Goal: Information Seeking & Learning: Learn about a topic

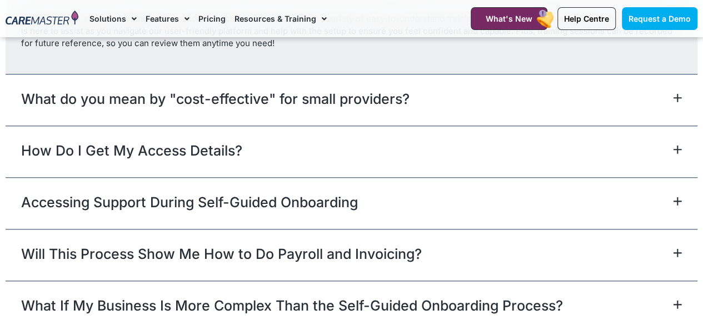
scroll to position [4725, 0]
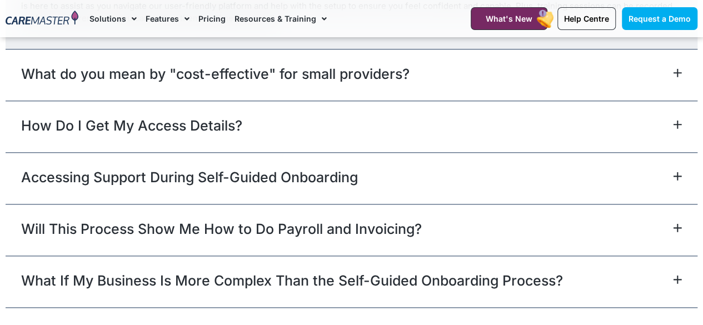
click at [392, 101] on div "What do you mean by "cost-effective" for small providers?" at bounding box center [352, 75] width 692 height 52
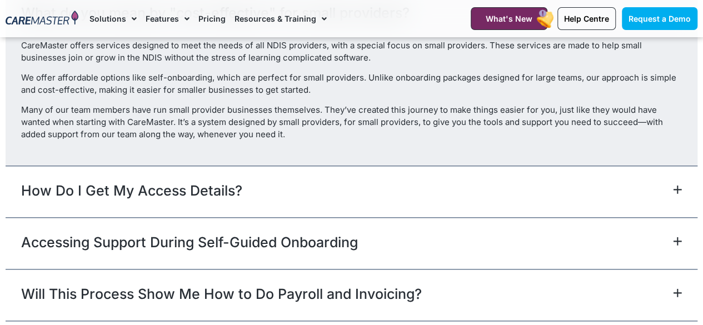
scroll to position [4780, 0]
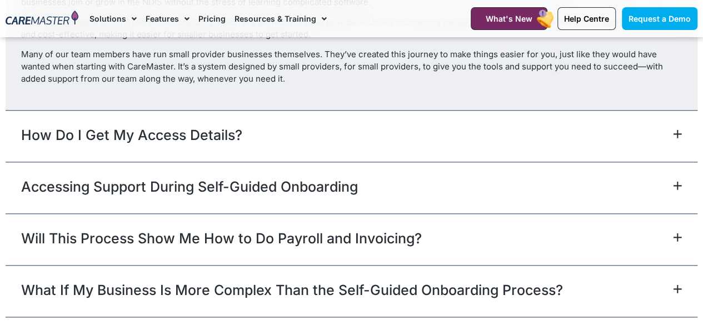
click at [397, 162] on div "How Do I Get My Access Details?" at bounding box center [352, 136] width 692 height 52
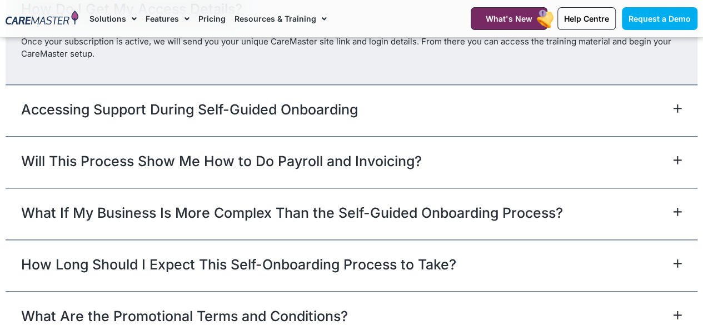
click at [468, 136] on div "Accessing Support During Self-Guided Onboarding" at bounding box center [352, 110] width 692 height 52
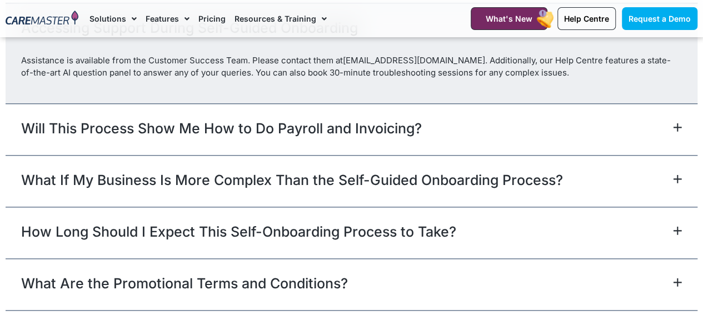
scroll to position [4836, 0]
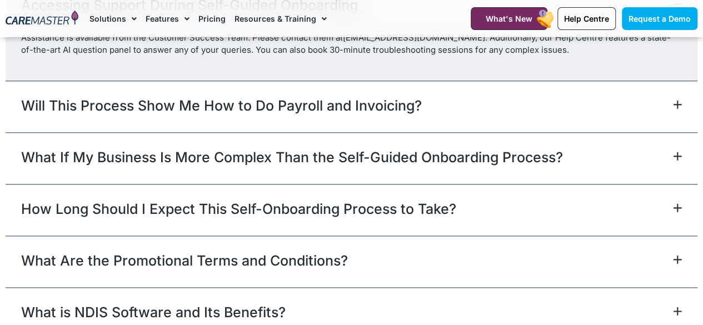
click at [470, 132] on div "Will This Process Show Me How to Do Payroll and Invoicing?" at bounding box center [352, 107] width 692 height 52
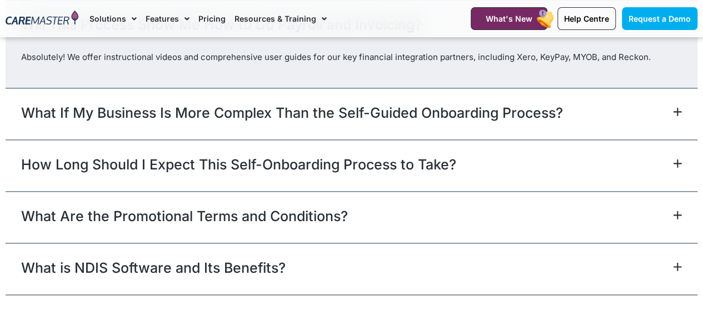
scroll to position [4891, 0]
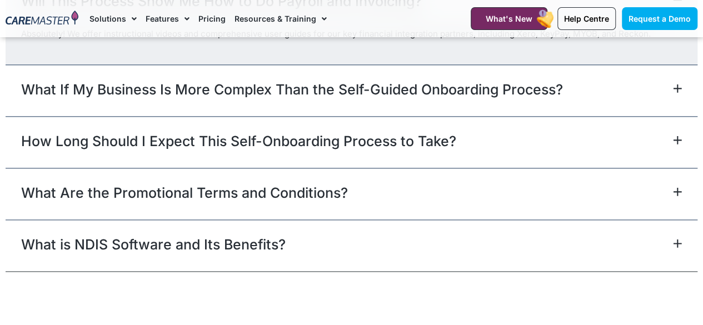
click at [475, 168] on div "How Long Should I Expect This Self-Onboarding Process to Take?" at bounding box center [352, 142] width 692 height 52
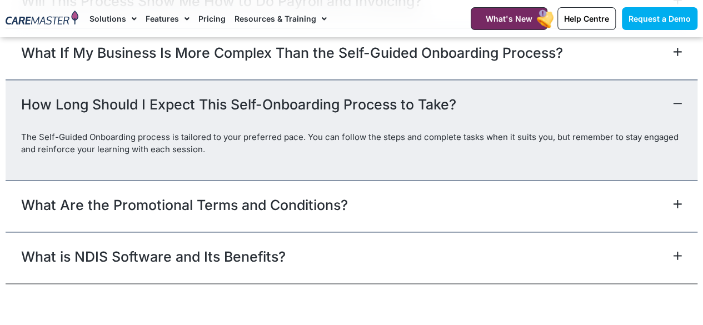
click at [467, 232] on div "What Are the Promotional Terms and Conditions?" at bounding box center [352, 206] width 692 height 52
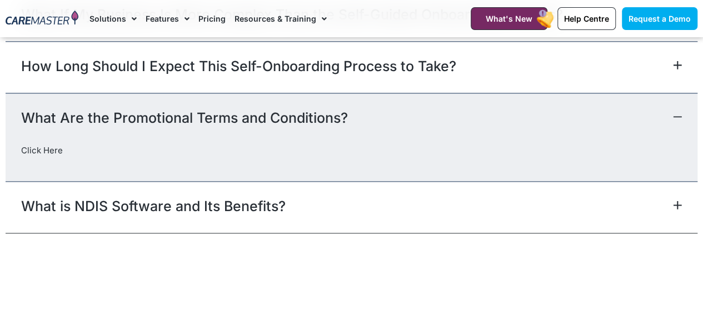
scroll to position [4947, 0]
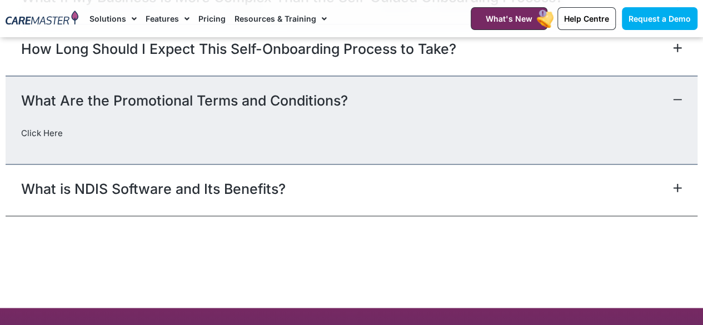
click at [467, 216] on div "What is NDIS Software and Its Benefits?" at bounding box center [352, 190] width 692 height 52
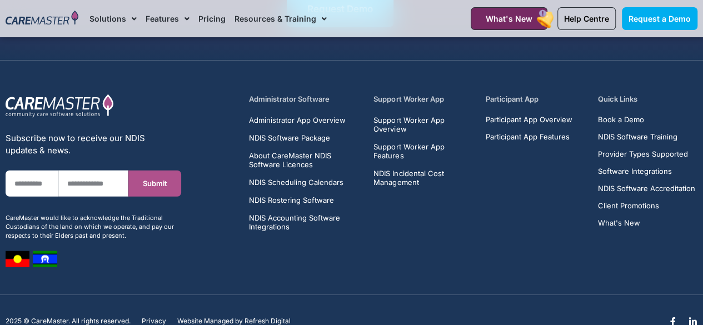
scroll to position [5503, 0]
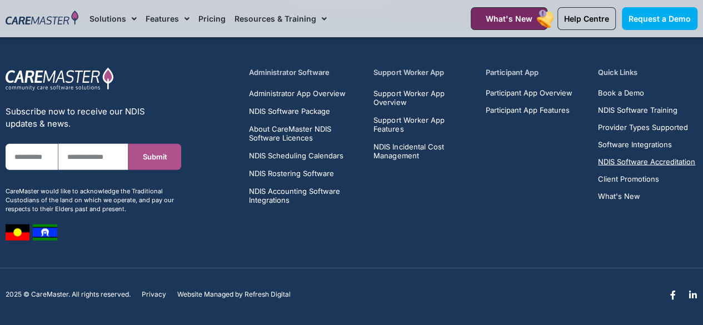
click at [600, 166] on span "NDIS Software Accreditation" at bounding box center [646, 162] width 97 height 8
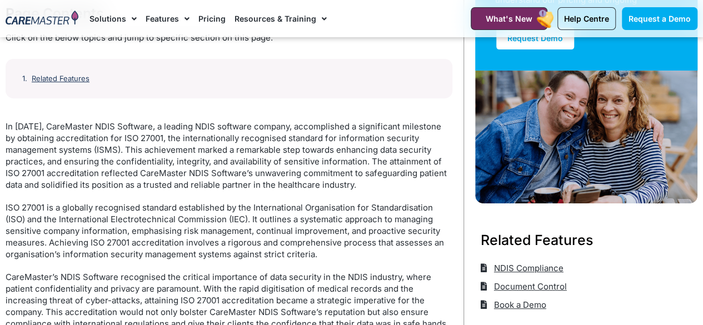
scroll to position [222, 0]
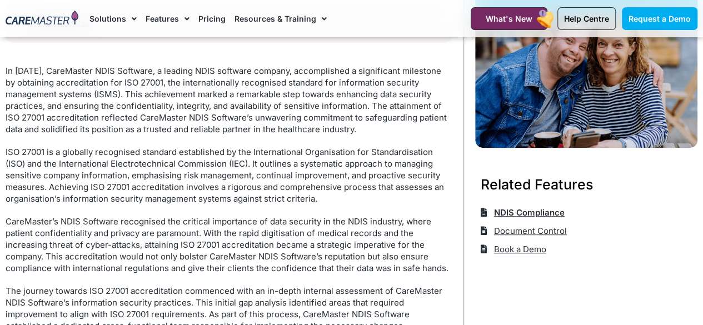
click at [545, 220] on span "NDIS Compliance" at bounding box center [527, 212] width 73 height 18
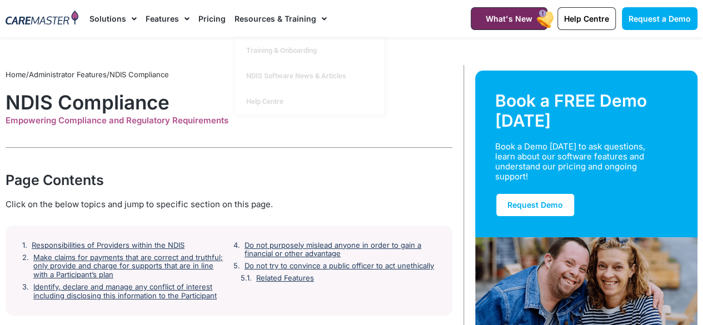
click at [207, 16] on link "Pricing" at bounding box center [211, 18] width 27 height 37
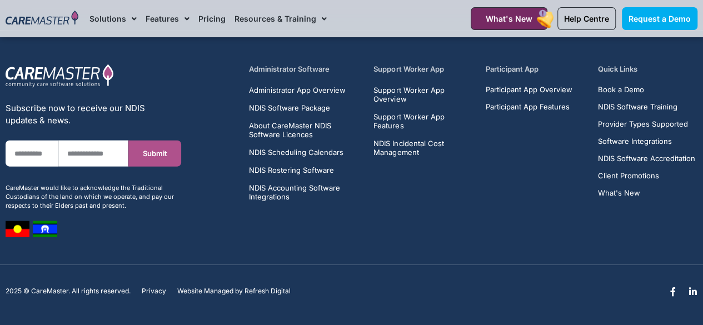
scroll to position [5559, 0]
click at [294, 94] on span "Administrator App Overview" at bounding box center [296, 90] width 97 height 9
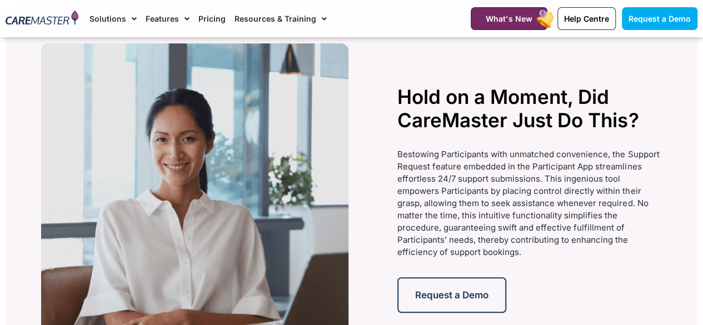
scroll to position [2446, 0]
